Goal: Navigation & Orientation: Find specific page/section

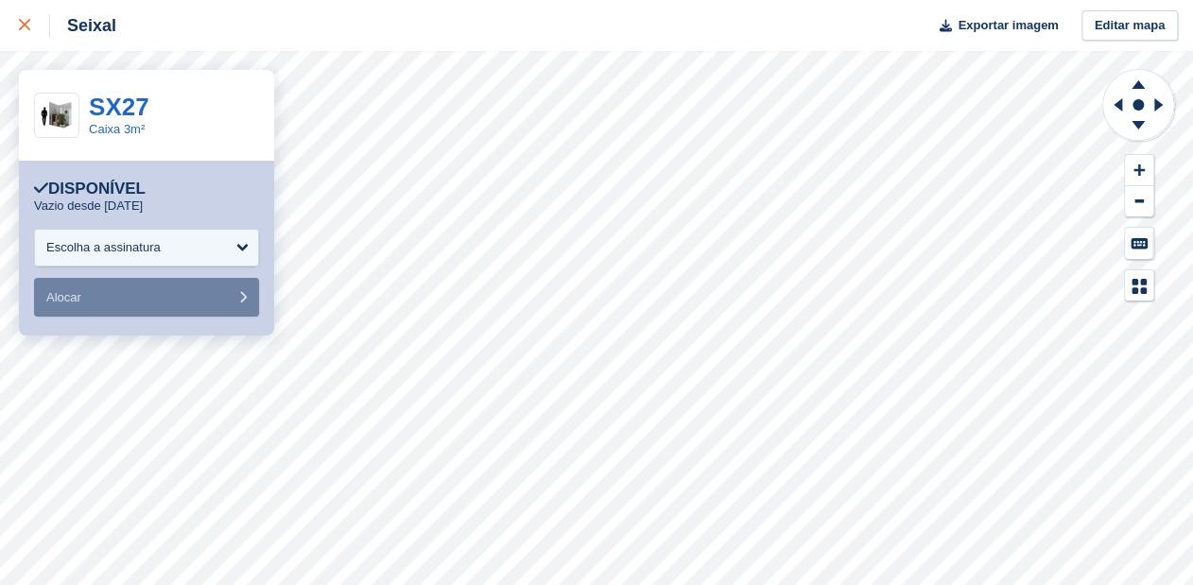
click at [25, 27] on icon at bounding box center [24, 24] width 11 height 11
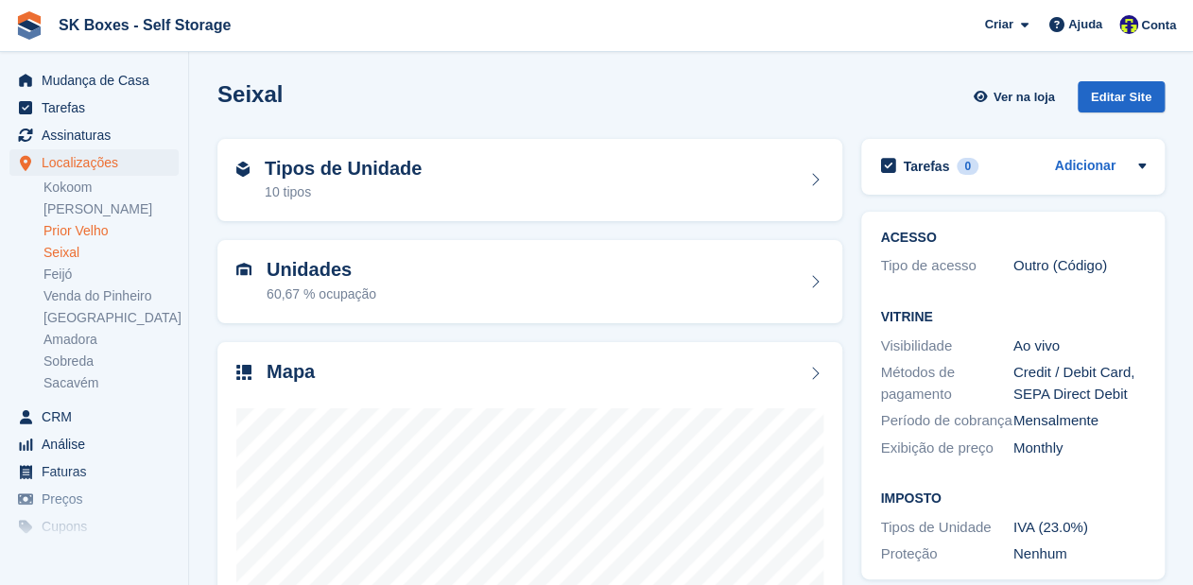
click at [60, 234] on link "Prior Velho" at bounding box center [110, 231] width 135 height 18
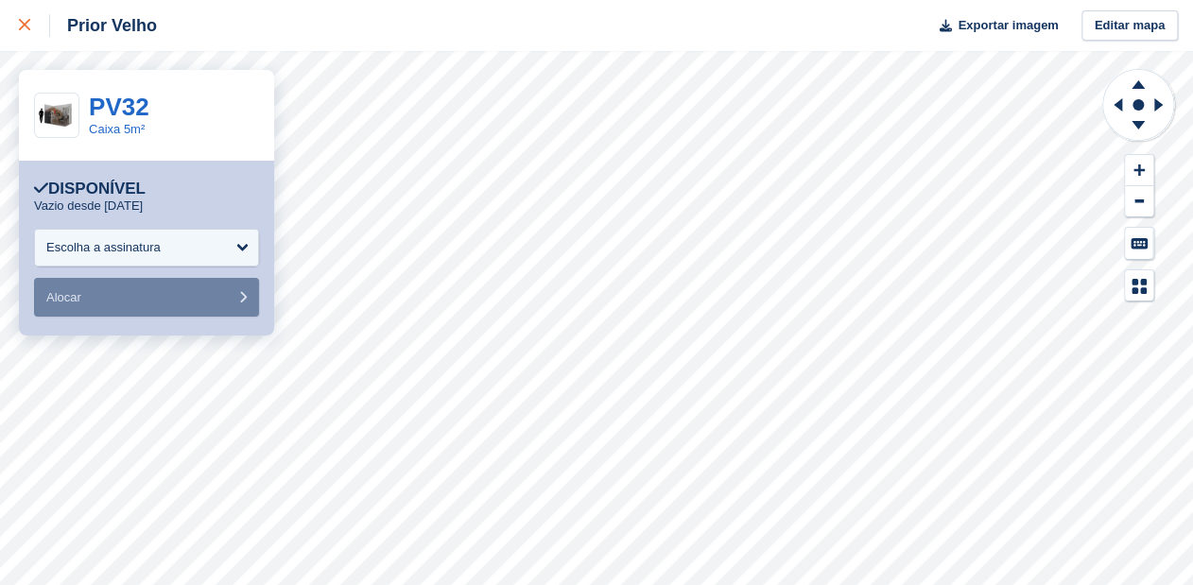
click at [22, 21] on icon at bounding box center [24, 24] width 11 height 11
